Goal: Entertainment & Leisure: Consume media (video, audio)

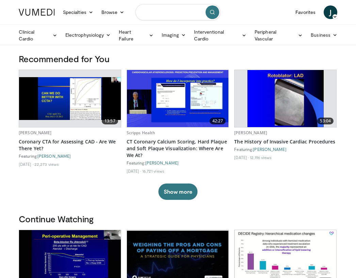
click at [149, 14] on input "Search topics, interventions" at bounding box center [177, 12] width 85 height 16
type input "********"
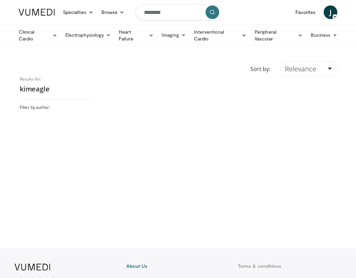
click at [32, 87] on h2 "kimeagle" at bounding box center [55, 89] width 71 height 9
click at [153, 13] on input "********" at bounding box center [177, 12] width 85 height 16
type input "*********"
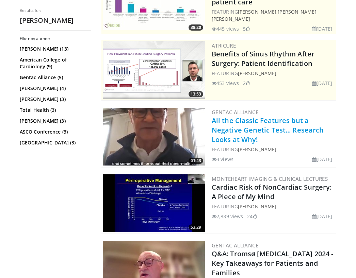
scroll to position [108, 0]
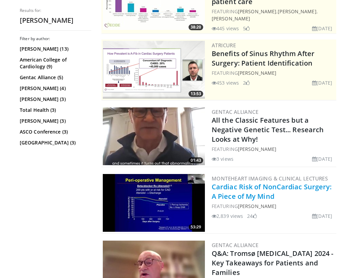
click at [245, 193] on link "Cardiac Risk of NonCardiac Surgery: A Piece of My Mind" at bounding box center [272, 191] width 120 height 19
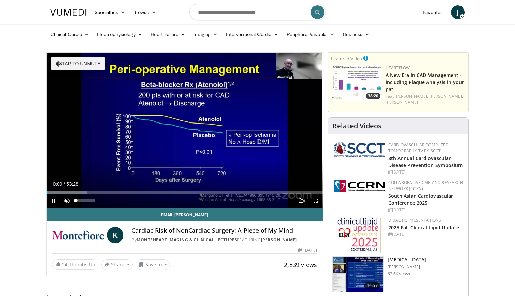
click at [67, 200] on span "Video Player" at bounding box center [67, 201] width 14 height 14
click at [315, 201] on span "Video Player" at bounding box center [316, 201] width 14 height 14
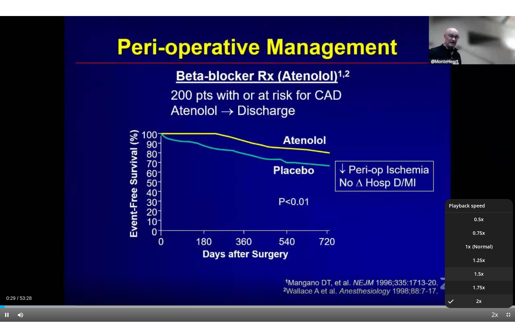
click at [356, 278] on li "1.5x" at bounding box center [479, 274] width 68 height 14
click at [356, 278] on span "Video Player" at bounding box center [494, 315] width 10 height 14
click at [356, 261] on li "1.25x" at bounding box center [479, 260] width 68 height 14
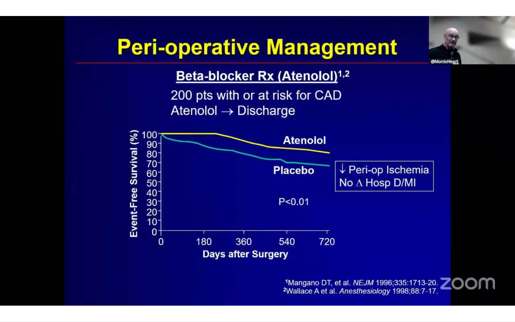
click at [356, 278] on button "Playback Rate" at bounding box center [494, 315] width 14 height 14
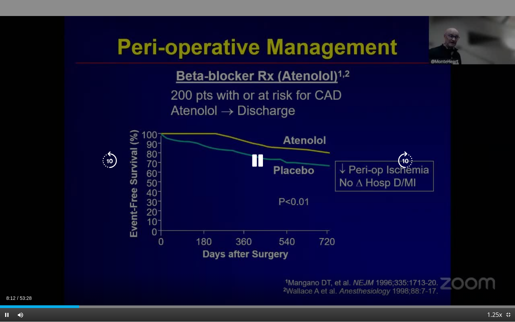
click at [112, 163] on icon "Video Player" at bounding box center [109, 160] width 19 height 19
click at [112, 161] on icon "Video Player" at bounding box center [109, 160] width 19 height 19
click at [260, 162] on icon "Video Player" at bounding box center [257, 160] width 19 height 19
click at [256, 161] on icon "Video Player" at bounding box center [257, 160] width 19 height 19
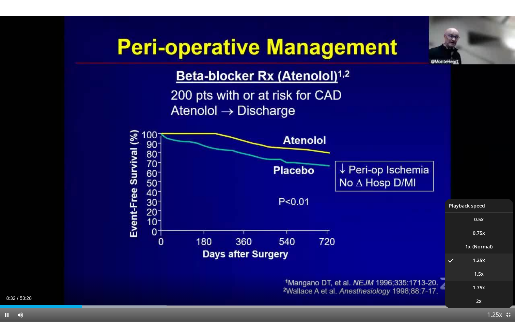
click at [356, 277] on li "1.5x" at bounding box center [479, 274] width 68 height 14
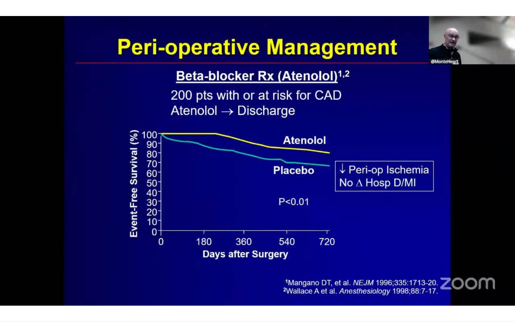
click at [356, 278] on button "Playback Rate" at bounding box center [494, 315] width 14 height 14
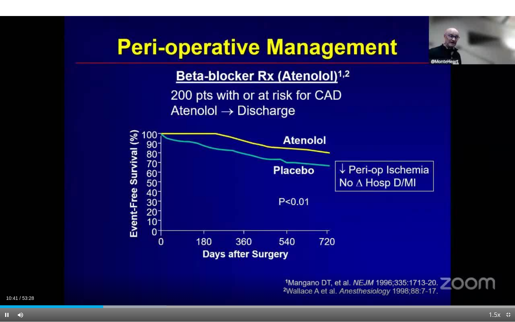
click at [5, 278] on span "Video Player" at bounding box center [7, 315] width 14 height 14
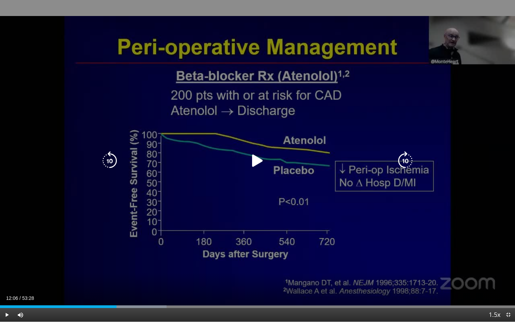
click at [257, 161] on icon "Video Player" at bounding box center [257, 160] width 19 height 19
click at [113, 159] on icon "Video Player" at bounding box center [109, 160] width 19 height 19
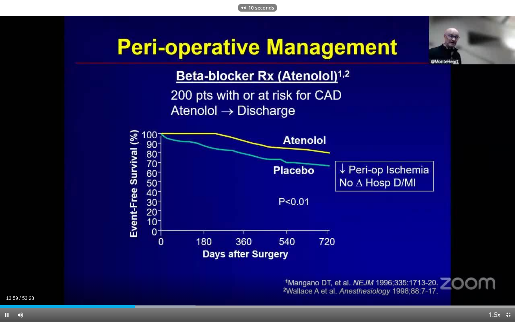
click at [7, 278] on span "Video Player" at bounding box center [7, 315] width 14 height 14
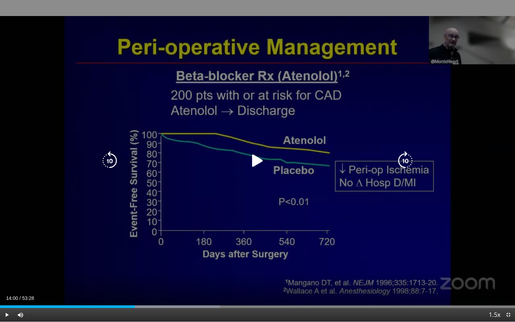
click at [262, 161] on icon "Video Player" at bounding box center [257, 160] width 19 height 19
click at [255, 161] on icon "Video Player" at bounding box center [257, 160] width 19 height 19
click at [256, 160] on icon "Video Player" at bounding box center [257, 160] width 19 height 19
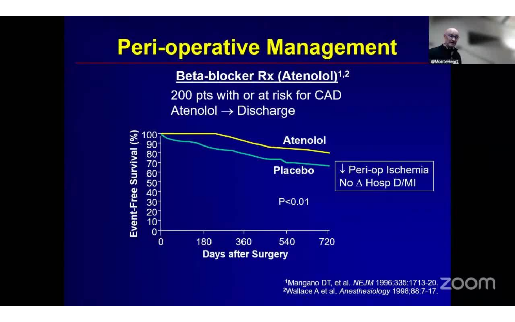
click at [356, 246] on div "10 seconds Tap to unmute" at bounding box center [257, 160] width 515 height 321
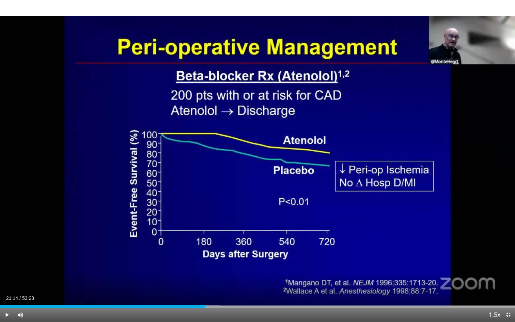
click at [5, 278] on span "Video Player" at bounding box center [7, 315] width 14 height 14
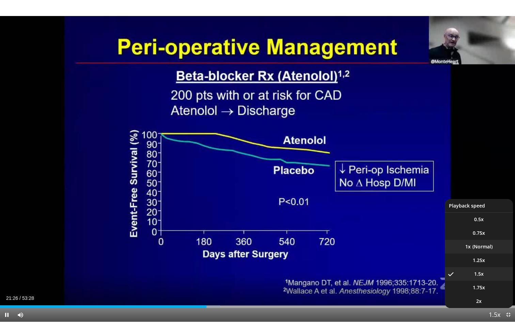
click at [356, 248] on li "1x" at bounding box center [479, 247] width 68 height 14
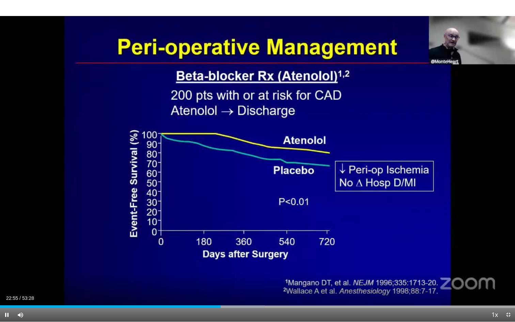
click at [7, 278] on span "Video Player" at bounding box center [7, 315] width 14 height 14
click at [10, 278] on span "Video Player" at bounding box center [7, 315] width 14 height 14
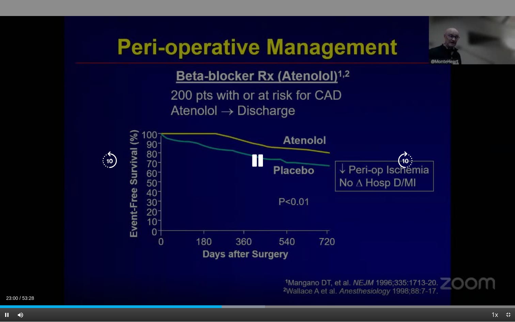
click at [356, 275] on div "10 seconds Tap to unmute" at bounding box center [257, 160] width 515 height 321
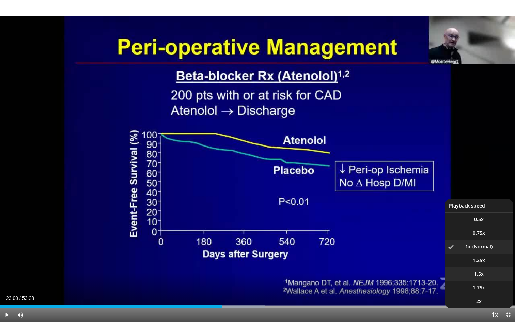
click at [356, 271] on li "1.5x" at bounding box center [479, 274] width 68 height 14
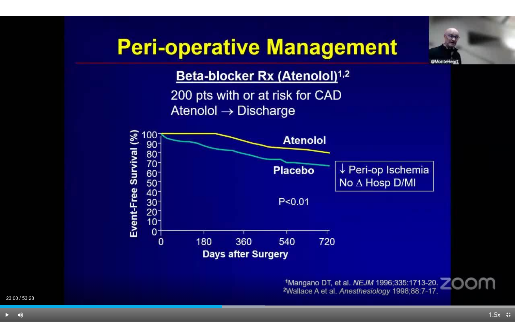
click at [5, 278] on span "Video Player" at bounding box center [7, 315] width 14 height 14
click at [7, 278] on span "Video Player" at bounding box center [7, 315] width 14 height 14
